Goal: Task Accomplishment & Management: Manage account settings

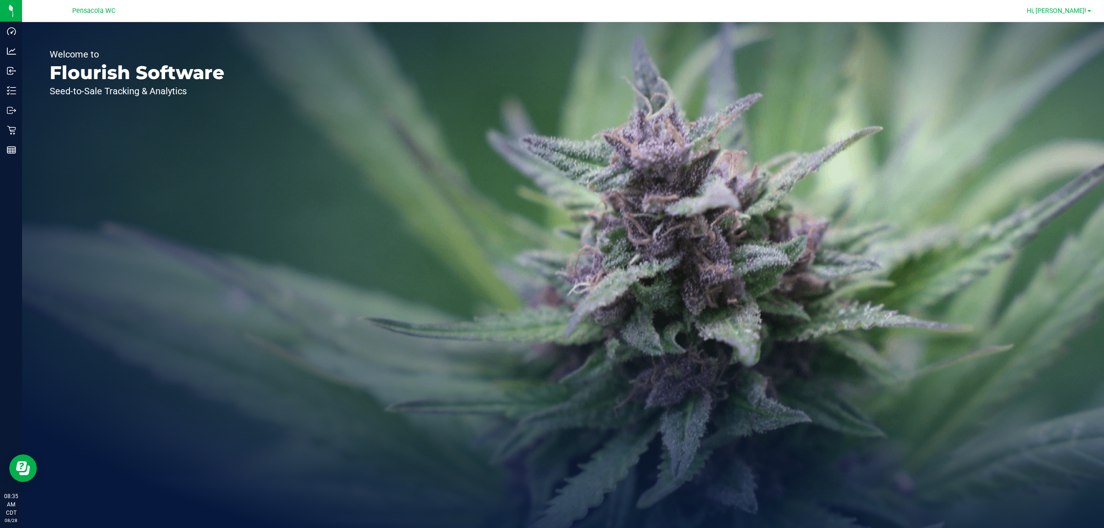
click at [1079, 11] on span "Hi, [PERSON_NAME]!" at bounding box center [1057, 10] width 60 height 7
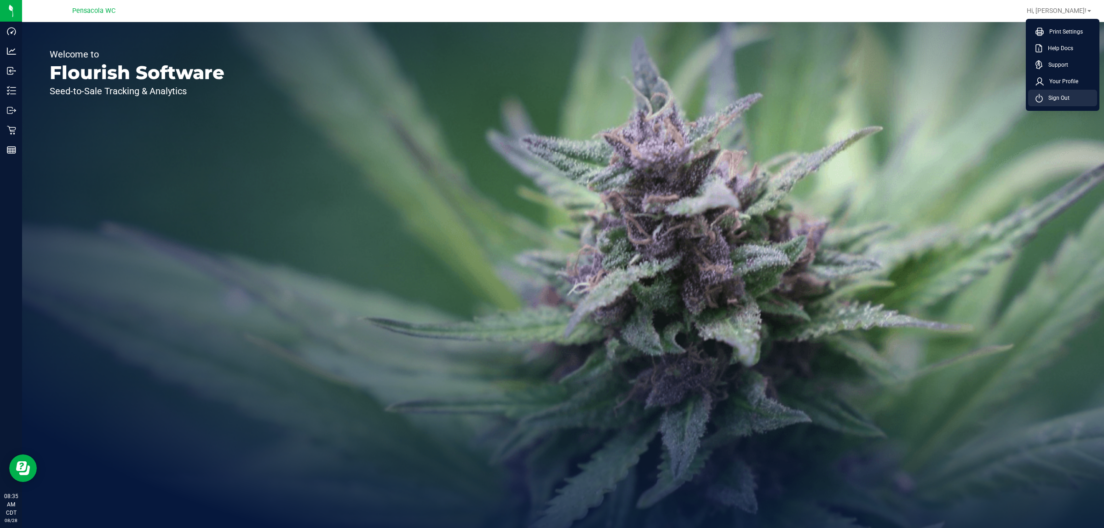
click at [1058, 100] on span "Sign Out" at bounding box center [1056, 97] width 27 height 9
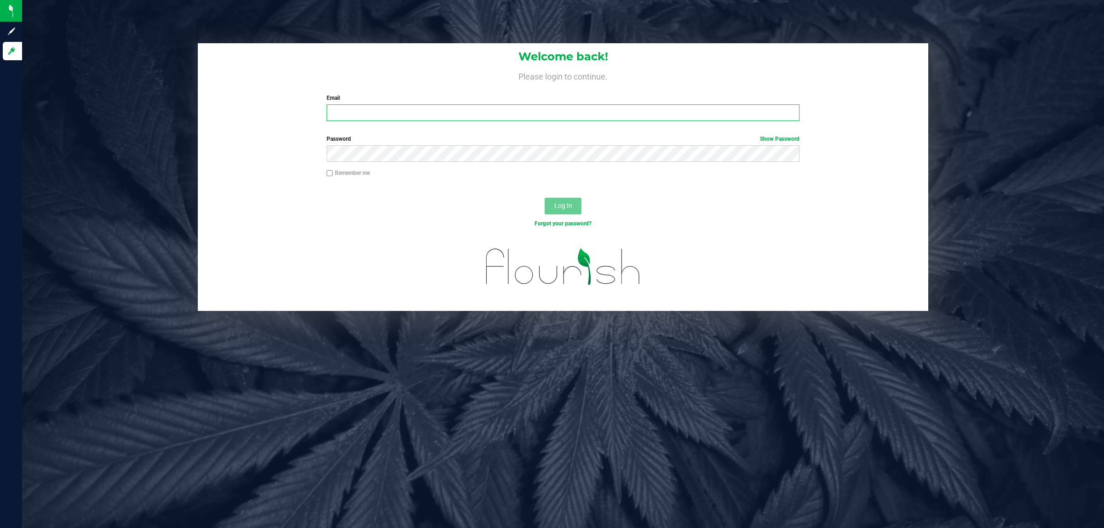
click at [387, 114] on input "Email" at bounding box center [563, 112] width 473 height 17
type input "[EMAIL_ADDRESS][DOMAIN_NAME]"
click at [545, 198] on button "Log In" at bounding box center [563, 206] width 37 height 17
